Goal: Task Accomplishment & Management: Manage account settings

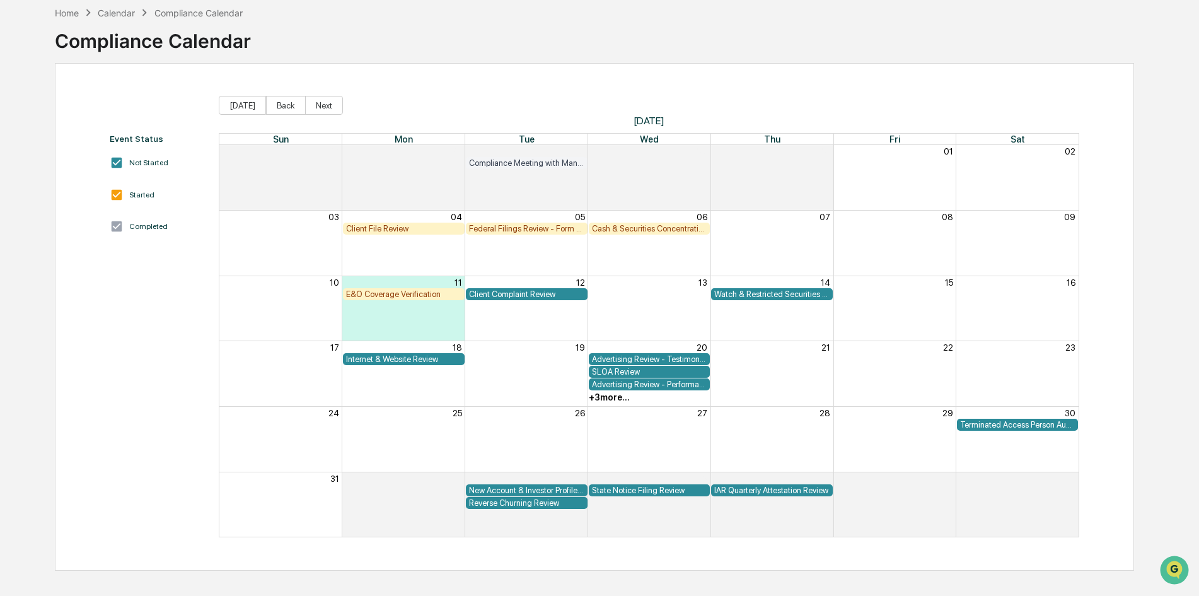
click at [417, 224] on div "Client File Review" at bounding box center [403, 228] width 115 height 9
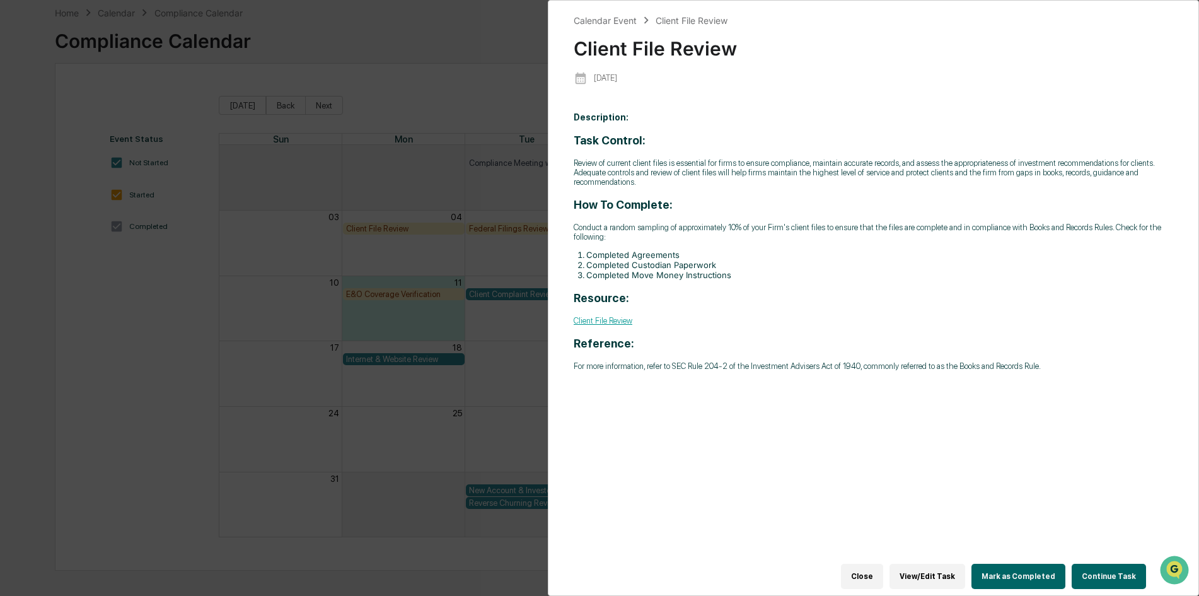
click at [485, 80] on div "Calendar Event Client File Review Client File Review [DATE] Description: Task C…" at bounding box center [599, 298] width 1199 height 596
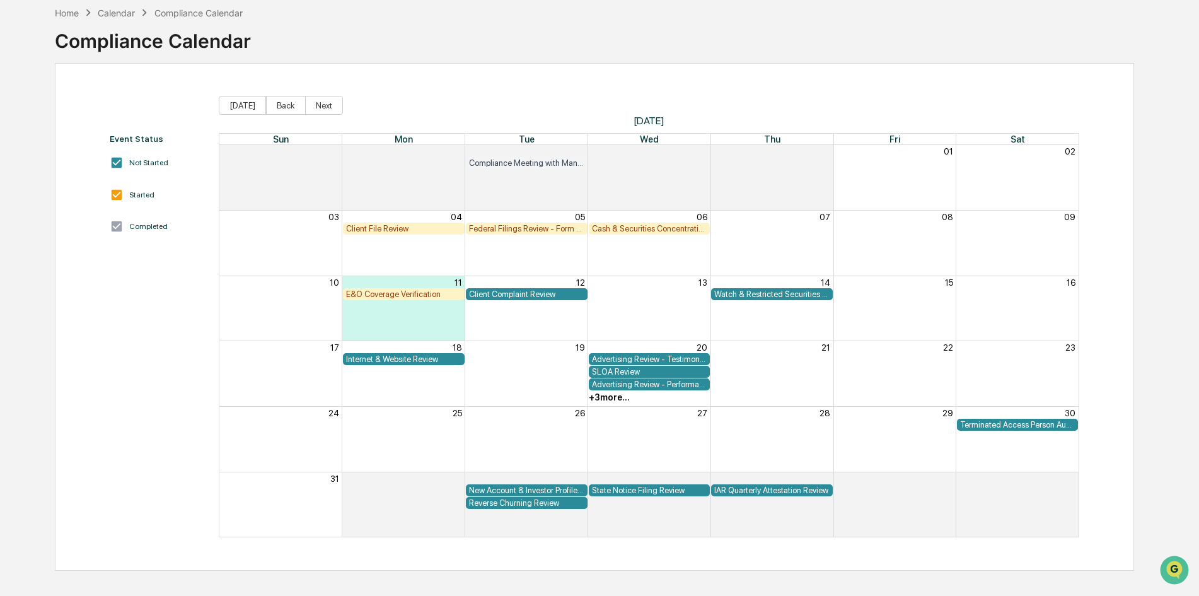
click at [526, 297] on div "Client Complaint Review" at bounding box center [526, 293] width 115 height 9
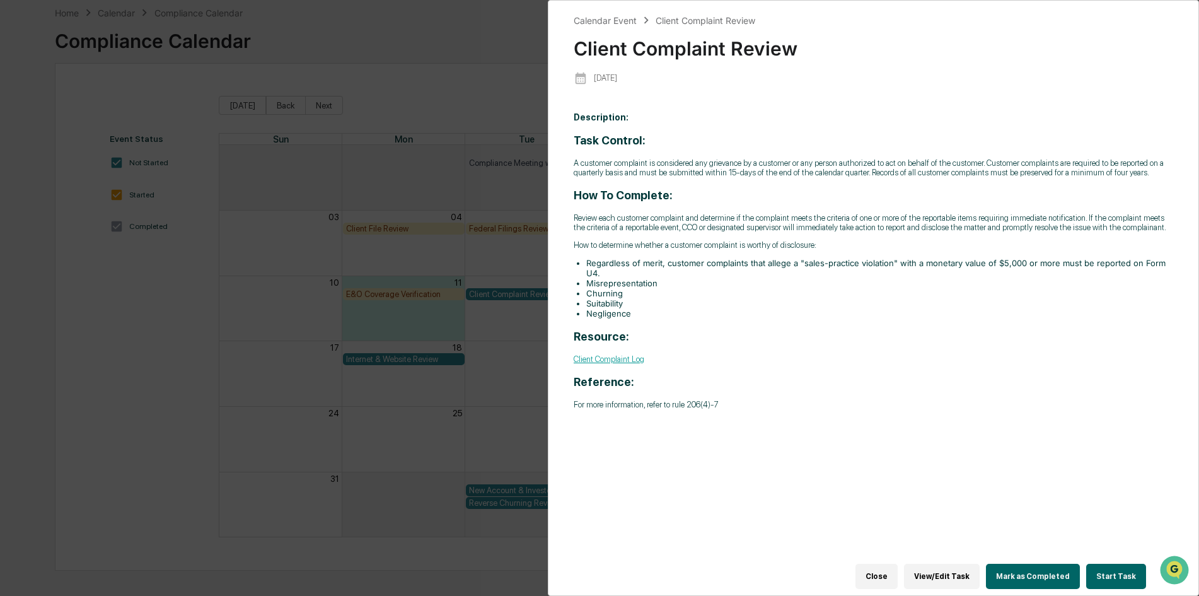
click at [498, 73] on div "Calendar Event Client Complaint Review Client Complaint Review [DATE] Descripti…" at bounding box center [599, 298] width 1199 height 596
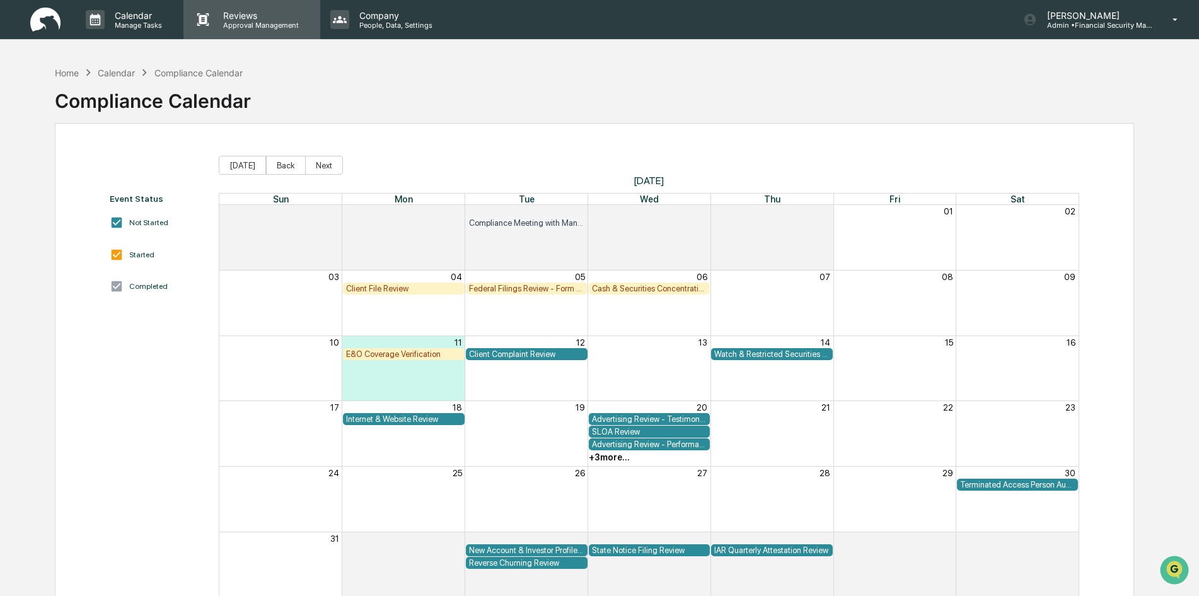
click at [250, 12] on p "Reviews" at bounding box center [259, 15] width 92 height 11
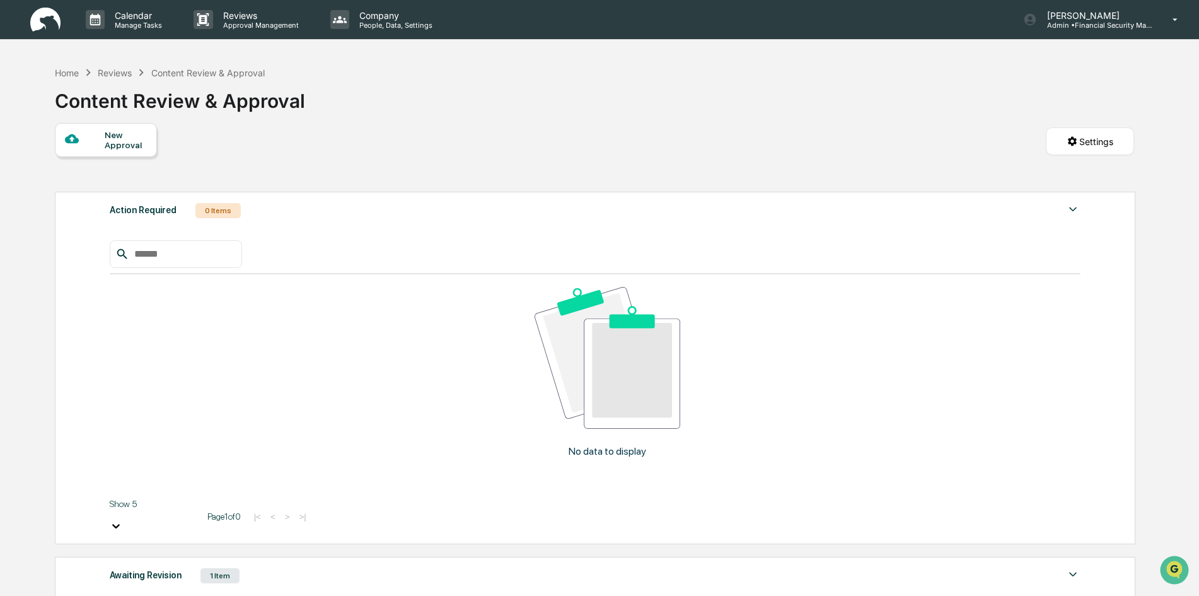
drag, startPoint x: 165, startPoint y: 440, endPoint x: 169, endPoint y: 435, distance: 6.8
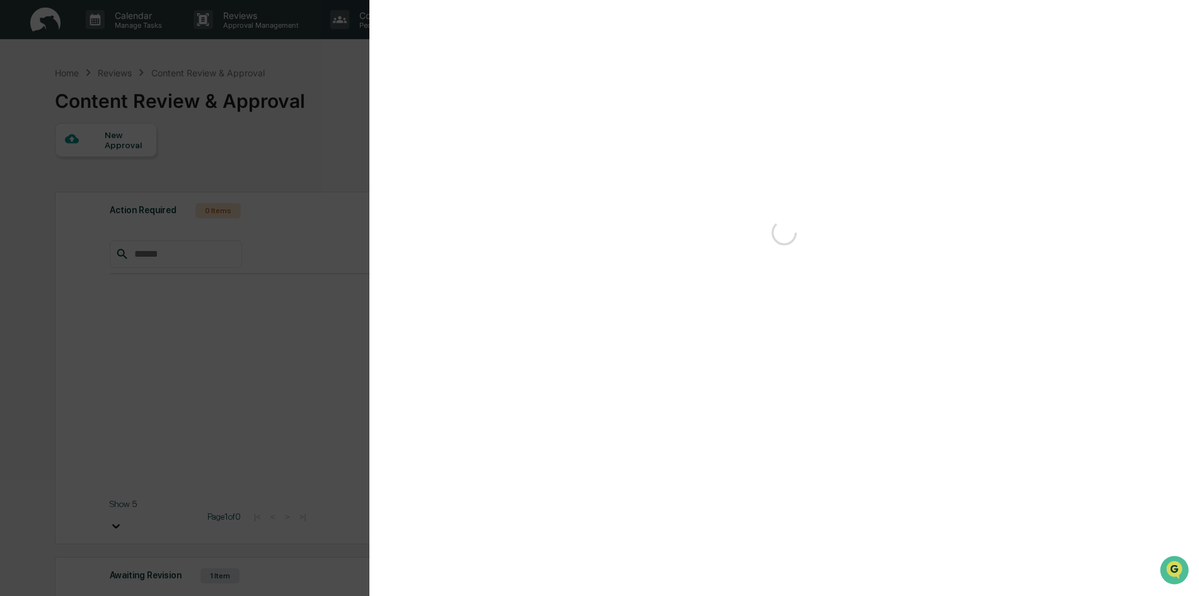
click at [191, 442] on div "Version History" at bounding box center [599, 298] width 1199 height 596
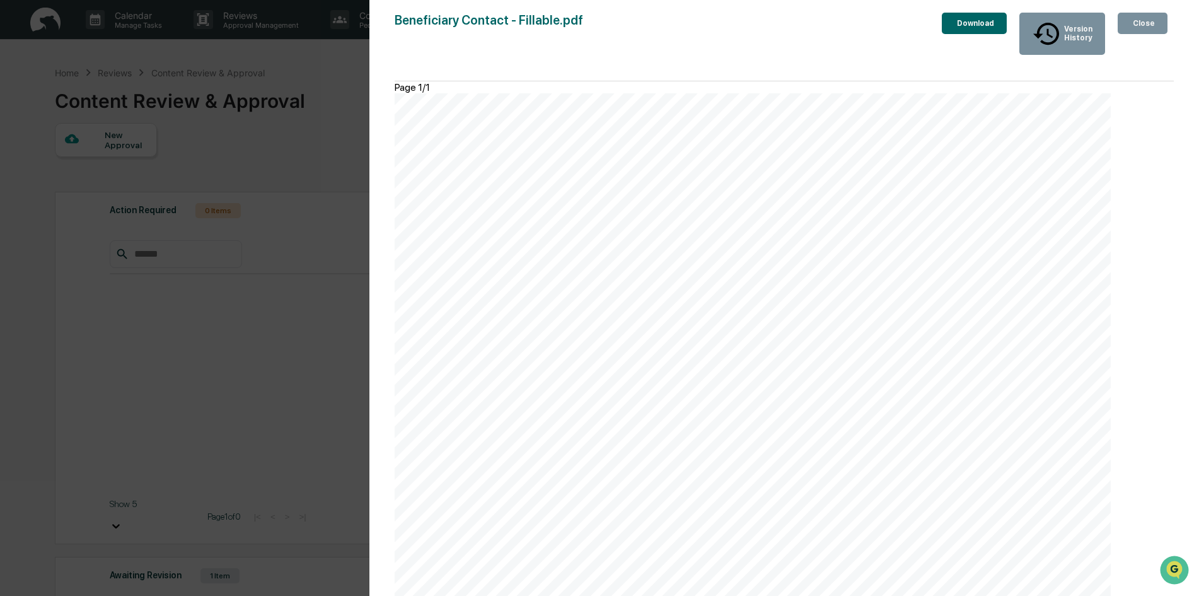
click at [957, 25] on icon "button" at bounding box center [961, 30] width 9 height 11
click at [302, 145] on div "Version History [DATE] 08:41 PM [PERSON_NAME] Beneficiary Contact - Fillable.pd…" at bounding box center [599, 298] width 1199 height 596
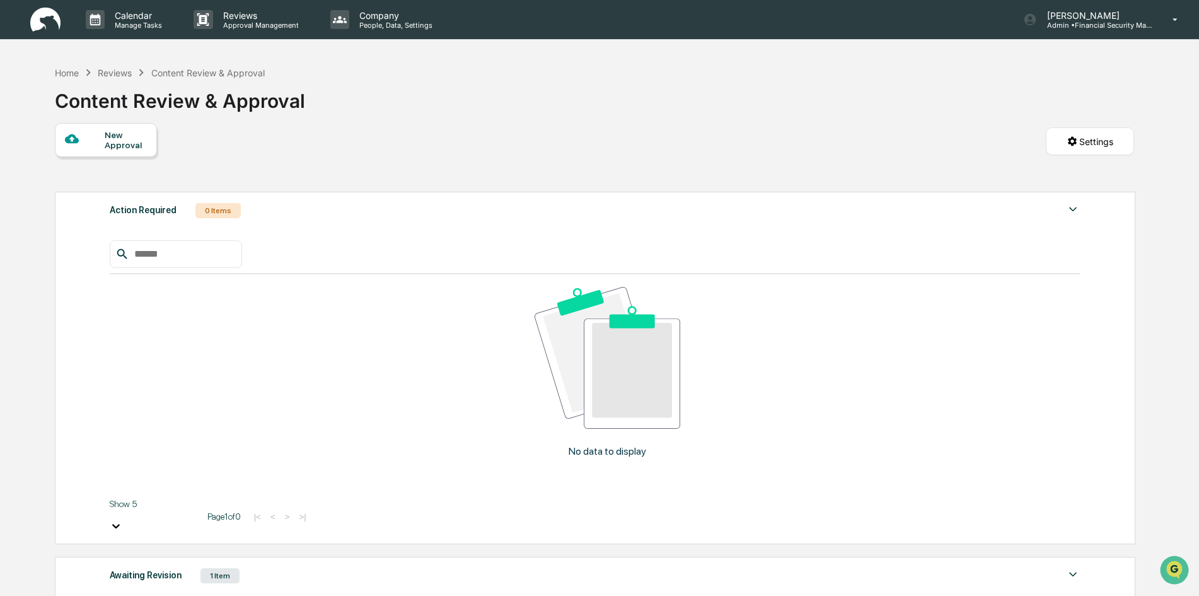
click at [1092, 25] on p "Admin • Financial Security Management" at bounding box center [1095, 25] width 117 height 9
